Goal: Navigation & Orientation: Find specific page/section

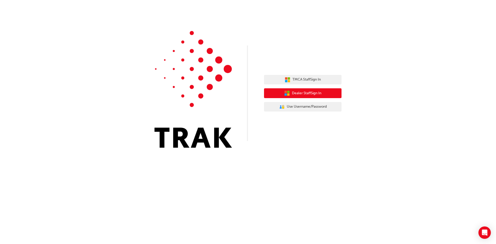
click at [312, 92] on span "Dealer Staff Sign In" at bounding box center [306, 93] width 29 height 6
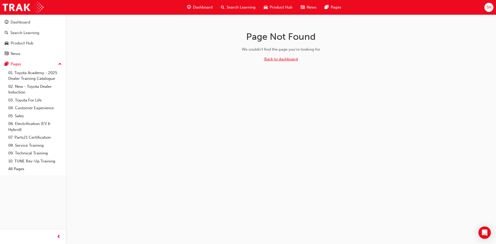
click at [280, 60] on link "Back to dashboard" at bounding box center [281, 59] width 34 height 5
